Goal: Information Seeking & Learning: Learn about a topic

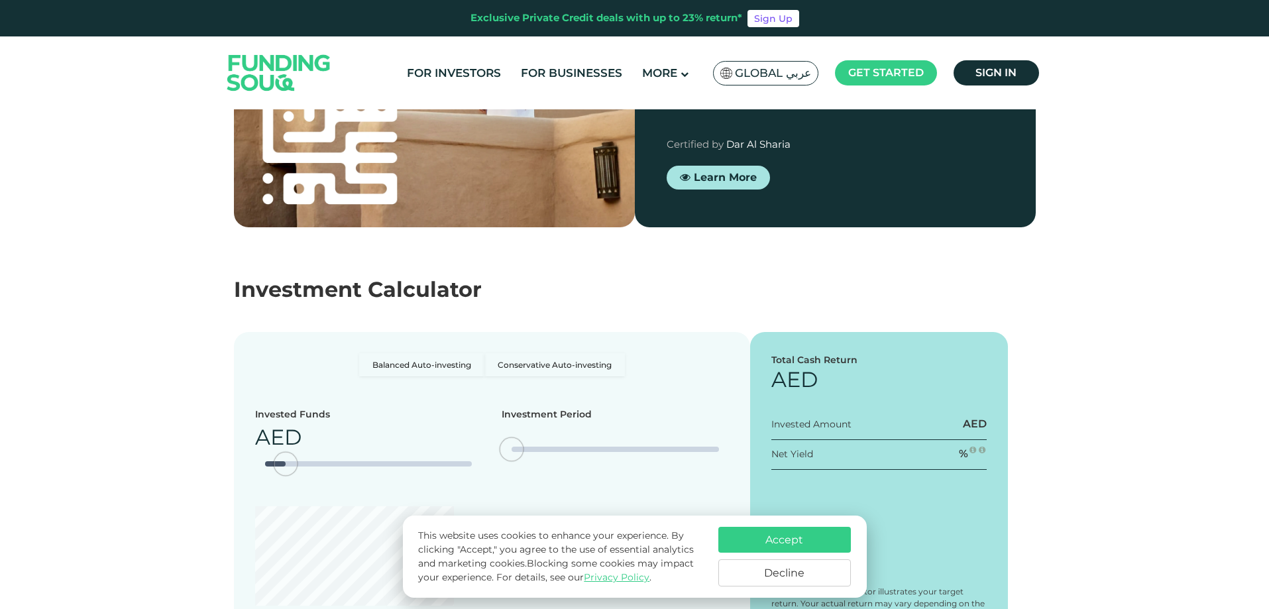
type tc-range-slider "4"
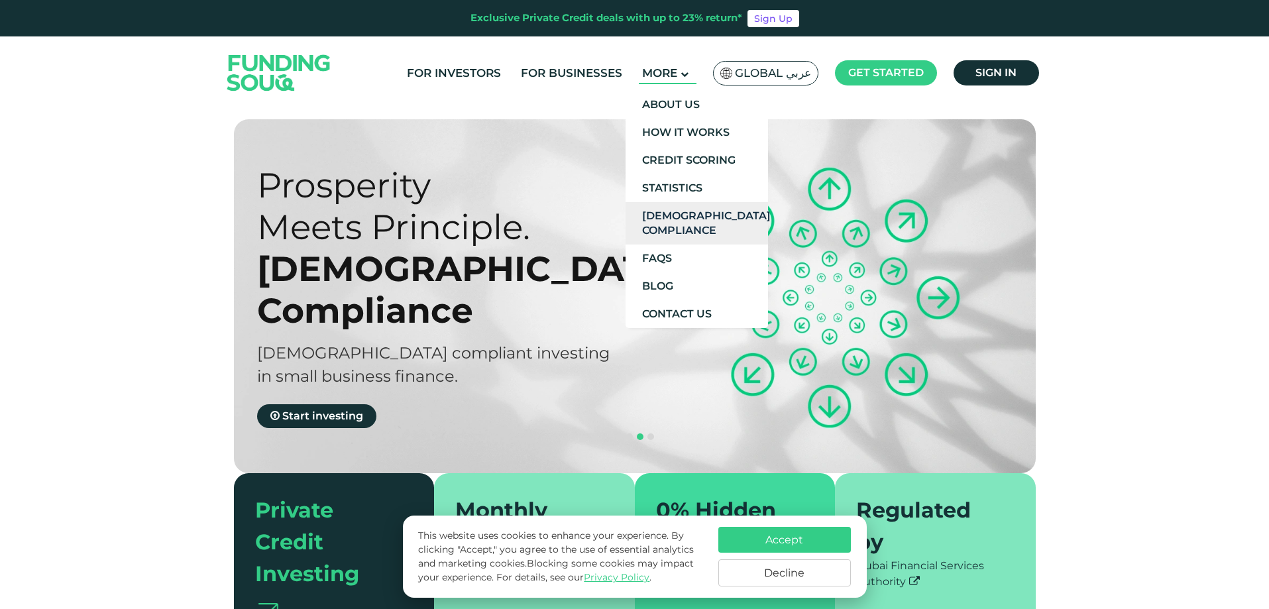
click at [692, 217] on link "[DEMOGRAPHIC_DATA] Compliance" at bounding box center [696, 223] width 142 height 42
